Goal: Check status: Check status

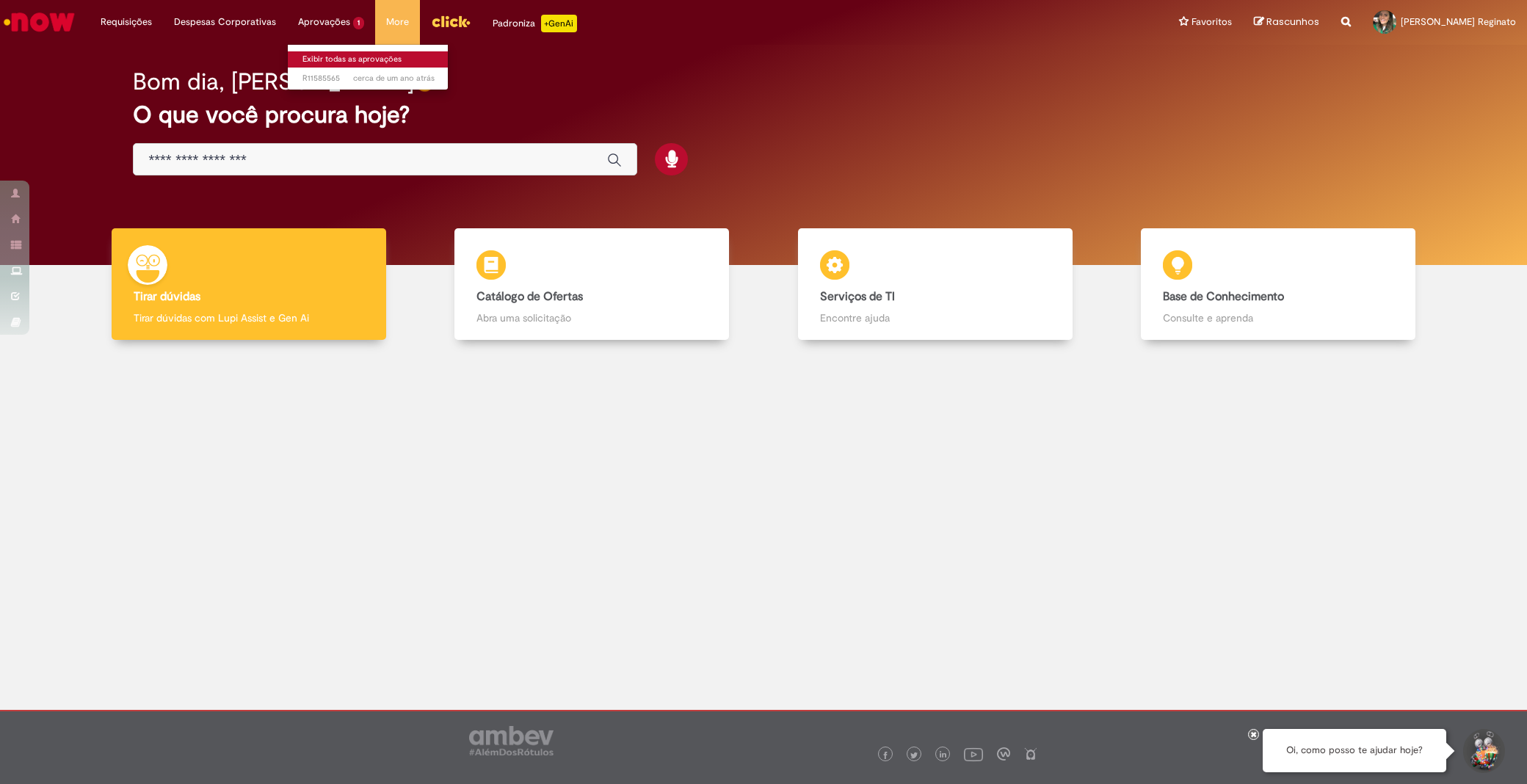
click at [323, 56] on link "Exibir todas as aprovações" at bounding box center [368, 59] width 161 height 16
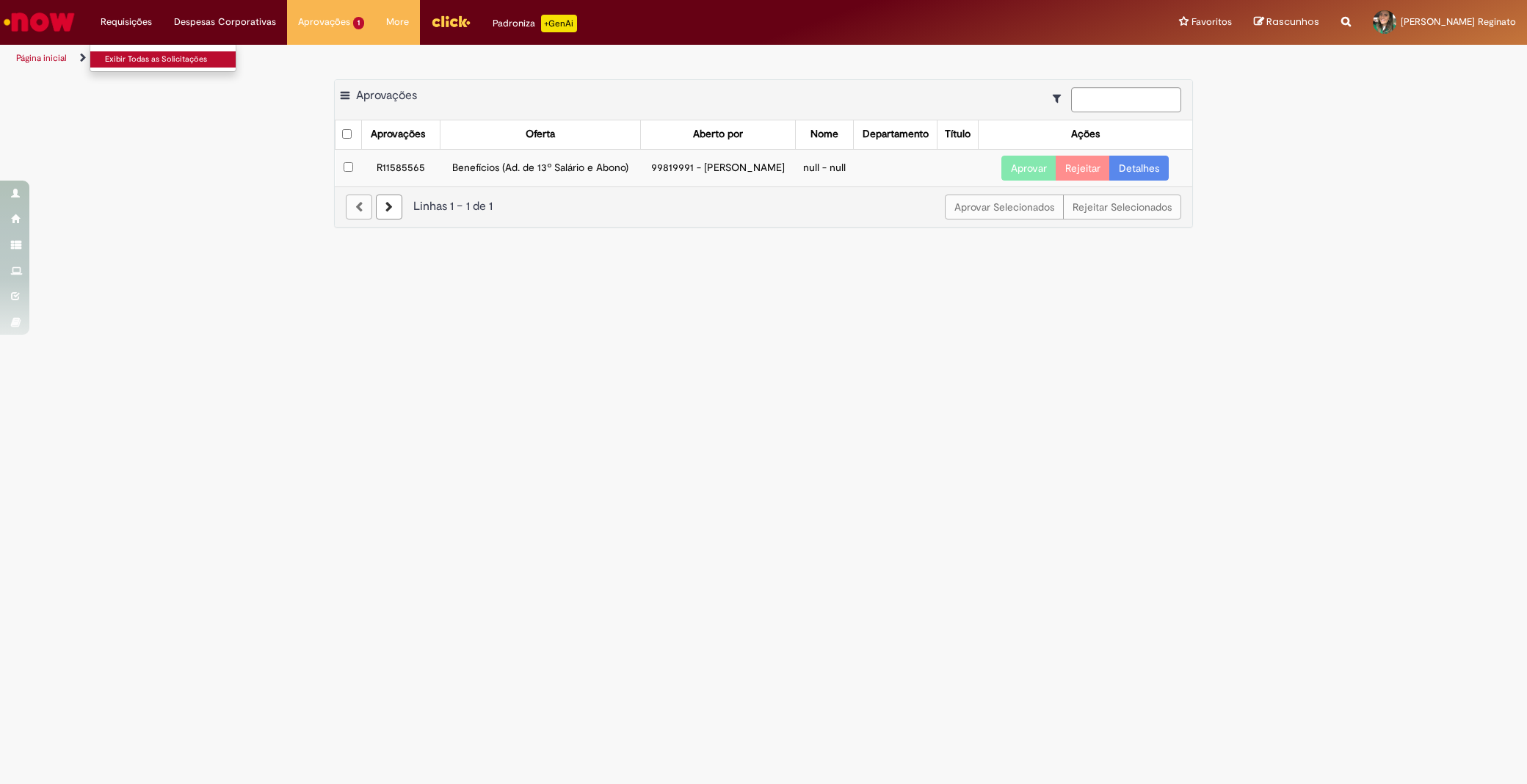
click at [136, 53] on link "Exibir Todas as Solicitações" at bounding box center [171, 59] width 161 height 16
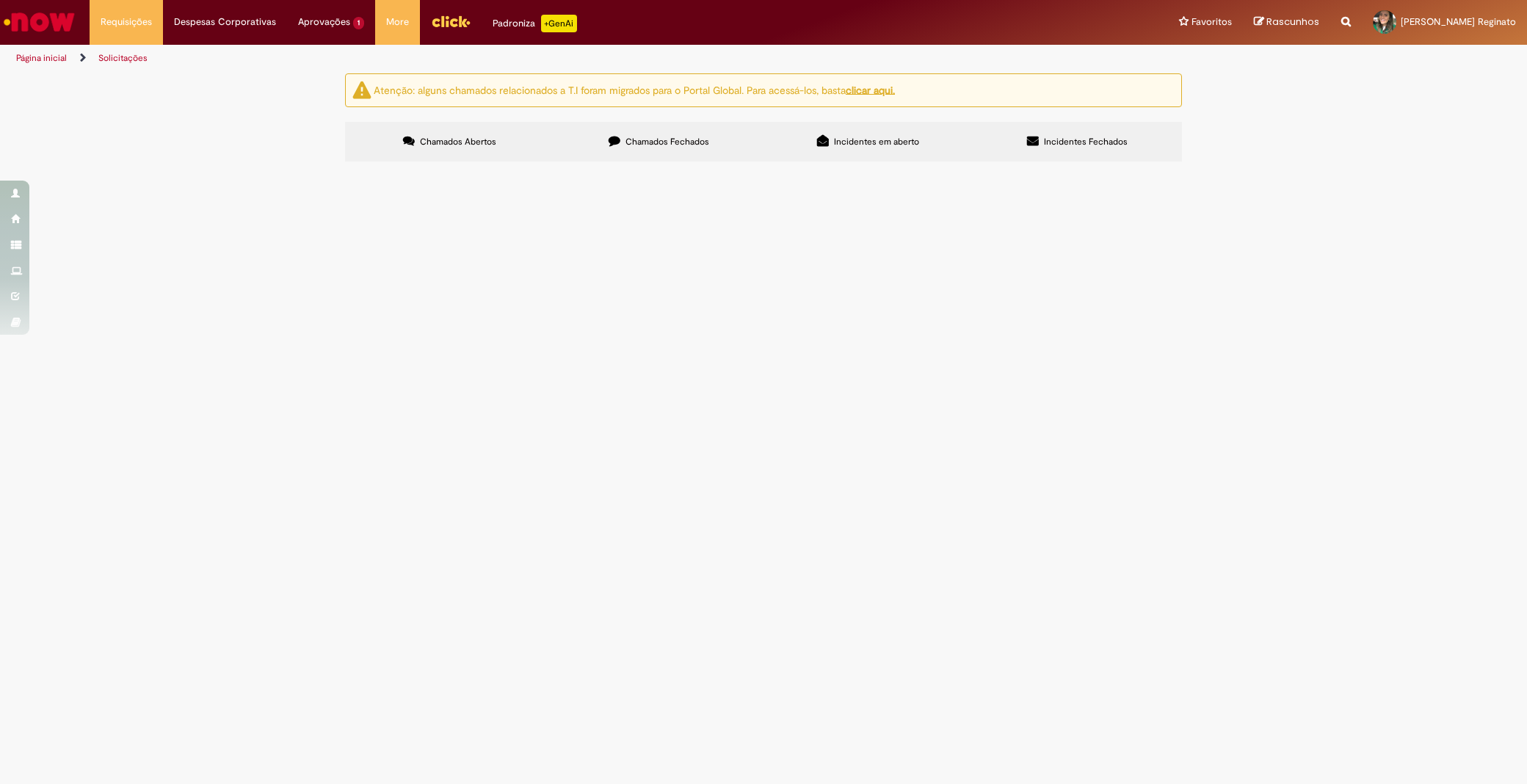
click at [643, 142] on span "Chamados Fechados" at bounding box center [667, 141] width 83 height 11
click at [834, 137] on span "Incidentes em aberto" at bounding box center [876, 141] width 85 height 11
click at [1106, 137] on span "Incidentes Fechados" at bounding box center [1085, 141] width 83 height 11
click at [420, 147] on span "Chamados Abertos" at bounding box center [458, 141] width 76 height 11
click at [637, 147] on span "Chamados Fechados" at bounding box center [667, 141] width 83 height 11
